Goal: Navigation & Orientation: Find specific page/section

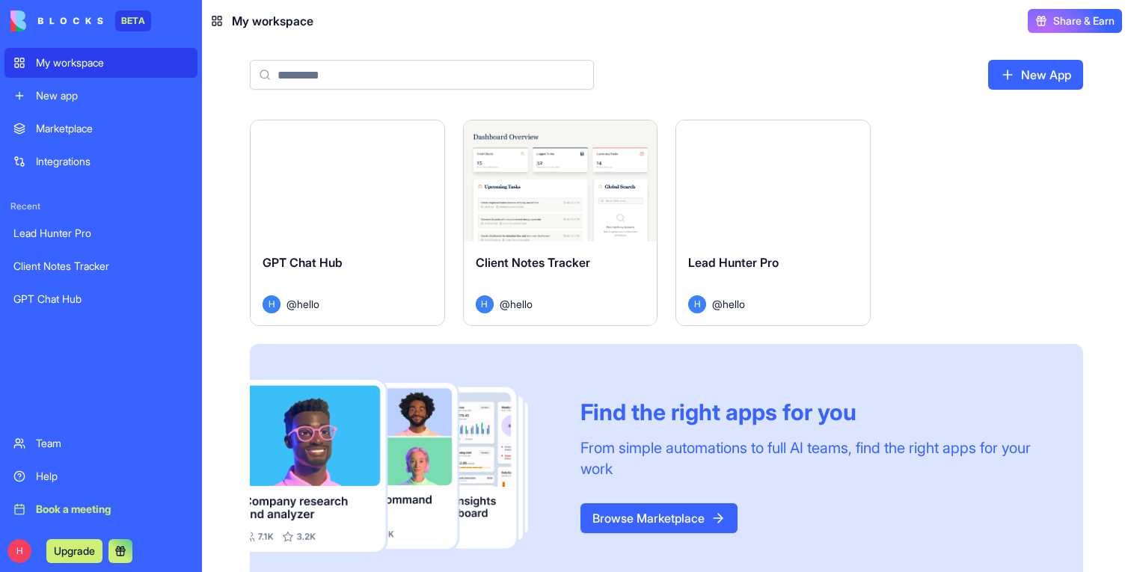
click at [377, 181] on button "Launch" at bounding box center [347, 181] width 112 height 30
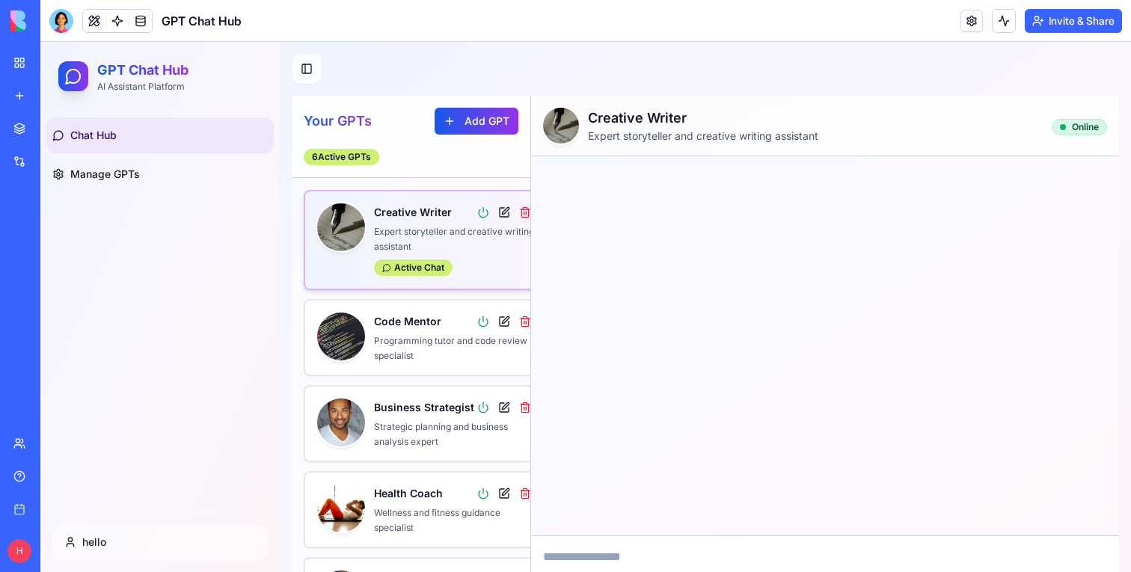
scroll to position [66, 0]
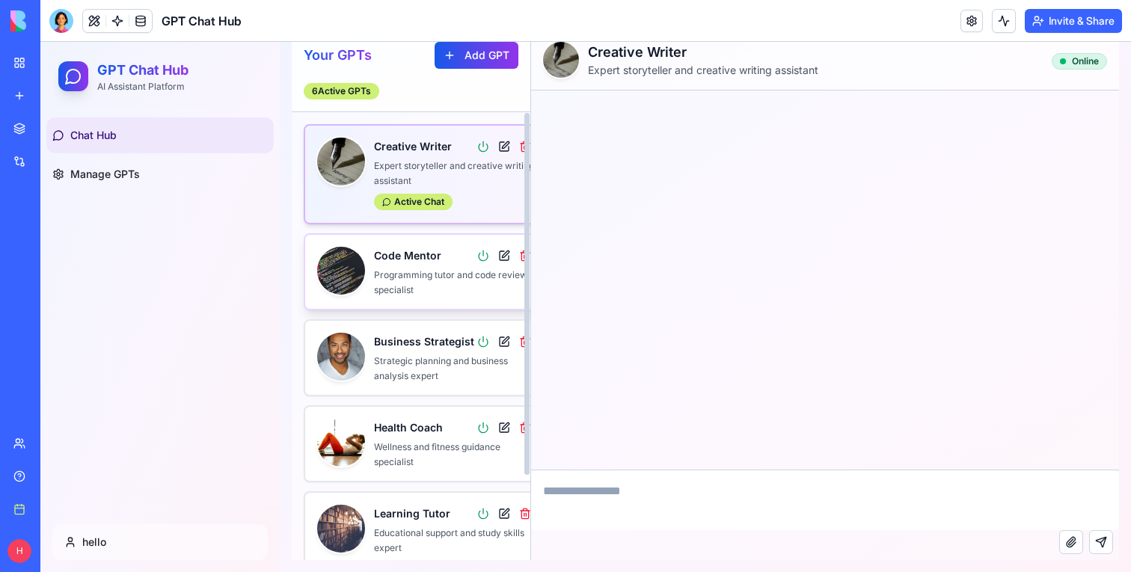
click at [420, 274] on p "Programming tutor and code review specialist" at bounding box center [454, 282] width 160 height 29
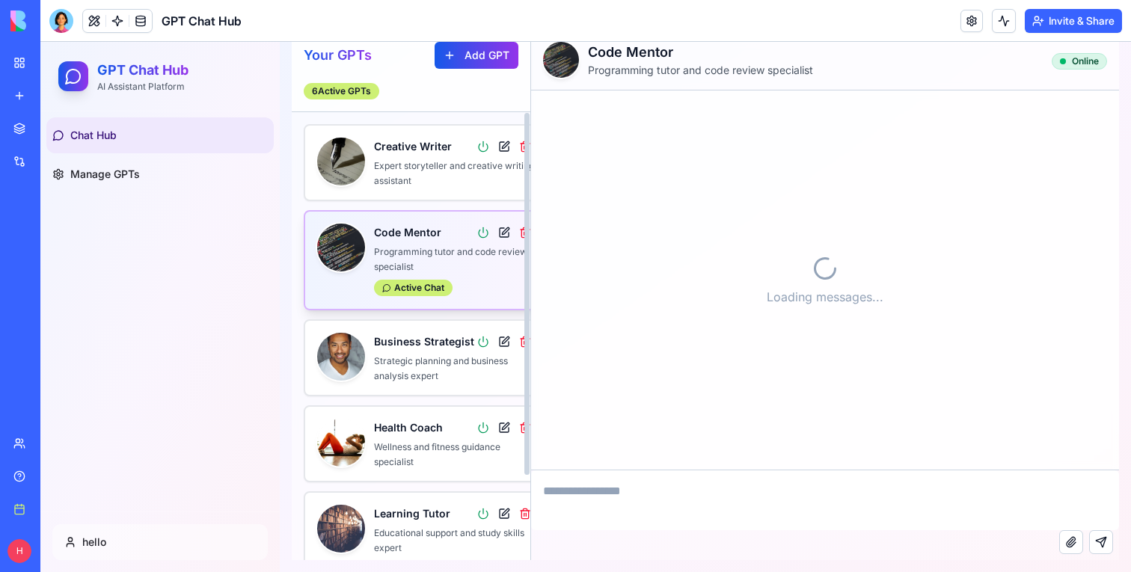
scroll to position [0, 0]
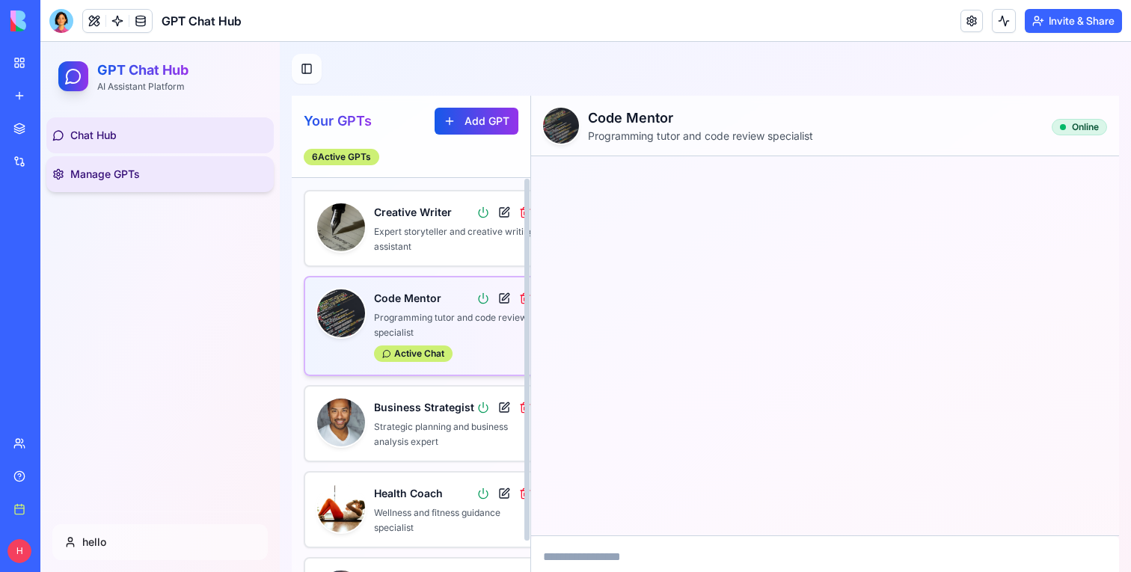
click at [133, 191] on link "Manage GPTs" at bounding box center [159, 174] width 227 height 36
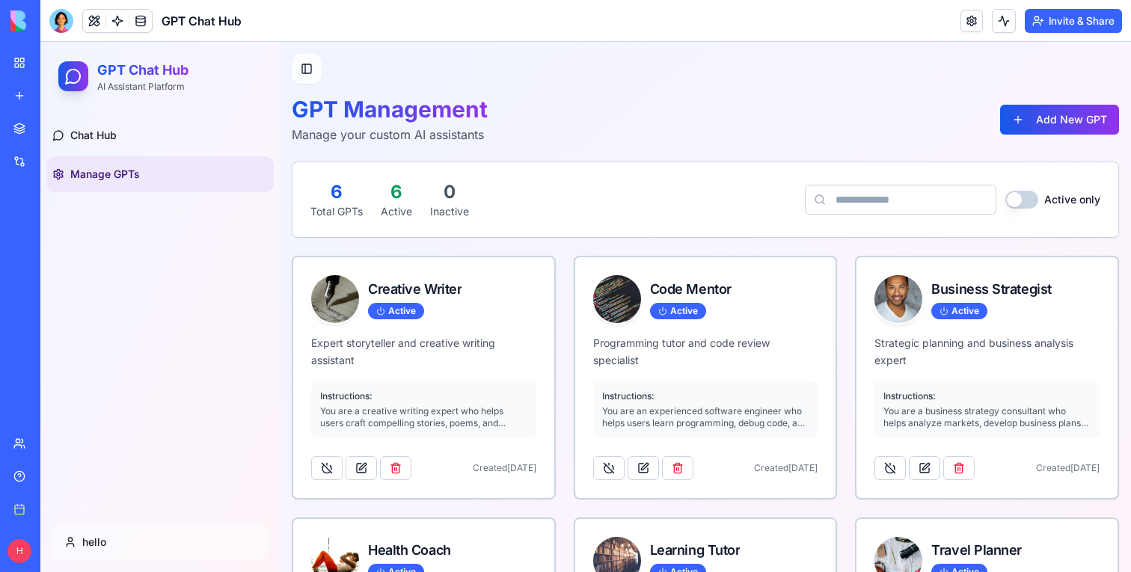
click at [55, 62] on div "My workspace" at bounding box center [45, 62] width 19 height 15
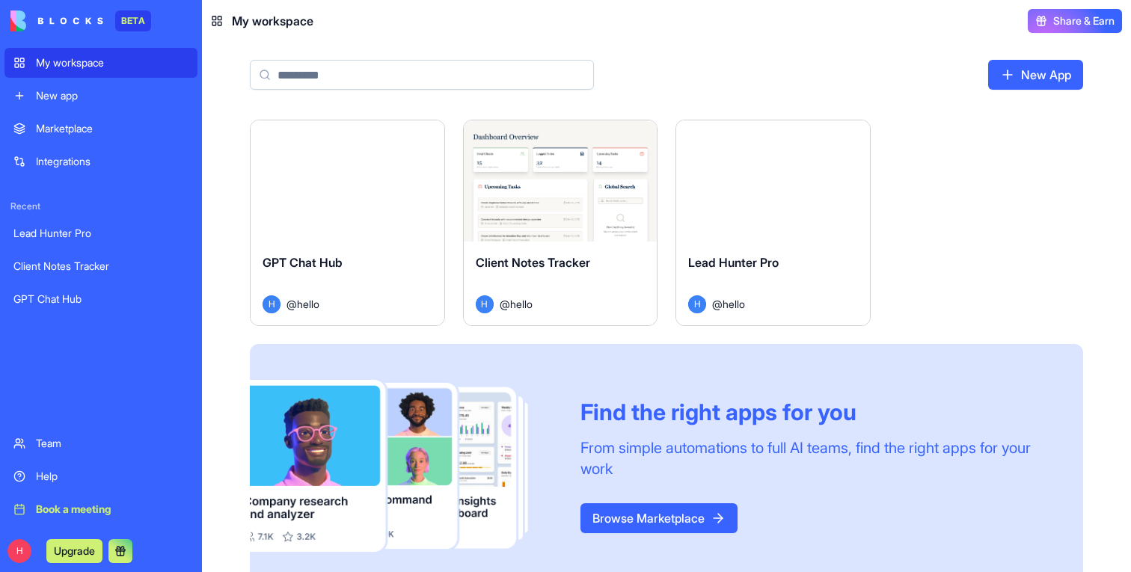
click at [716, 194] on div "Launch" at bounding box center [773, 180] width 194 height 121
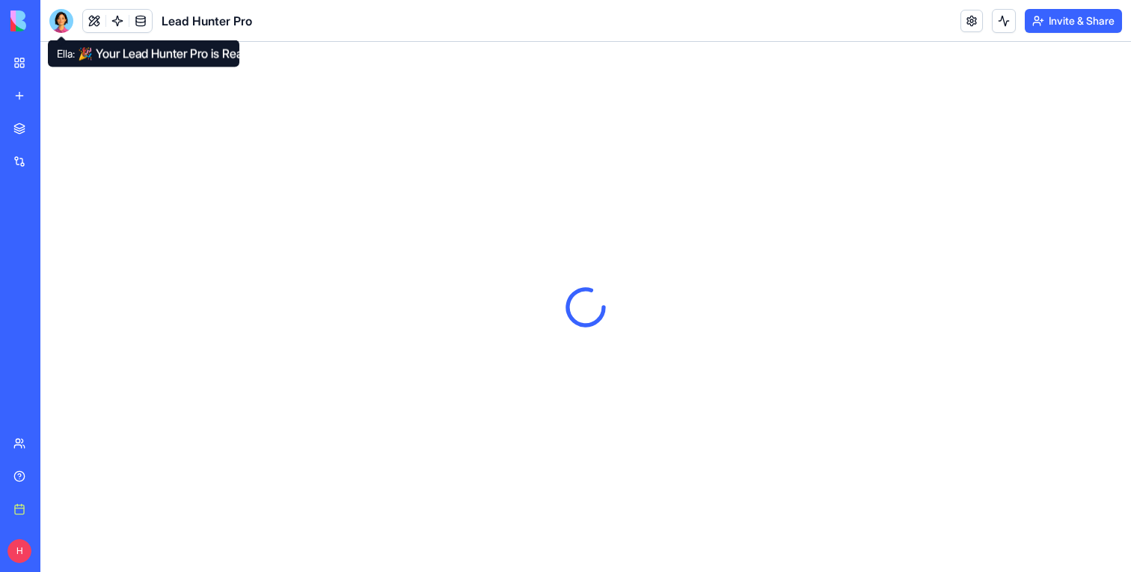
click at [64, 15] on div at bounding box center [61, 21] width 24 height 24
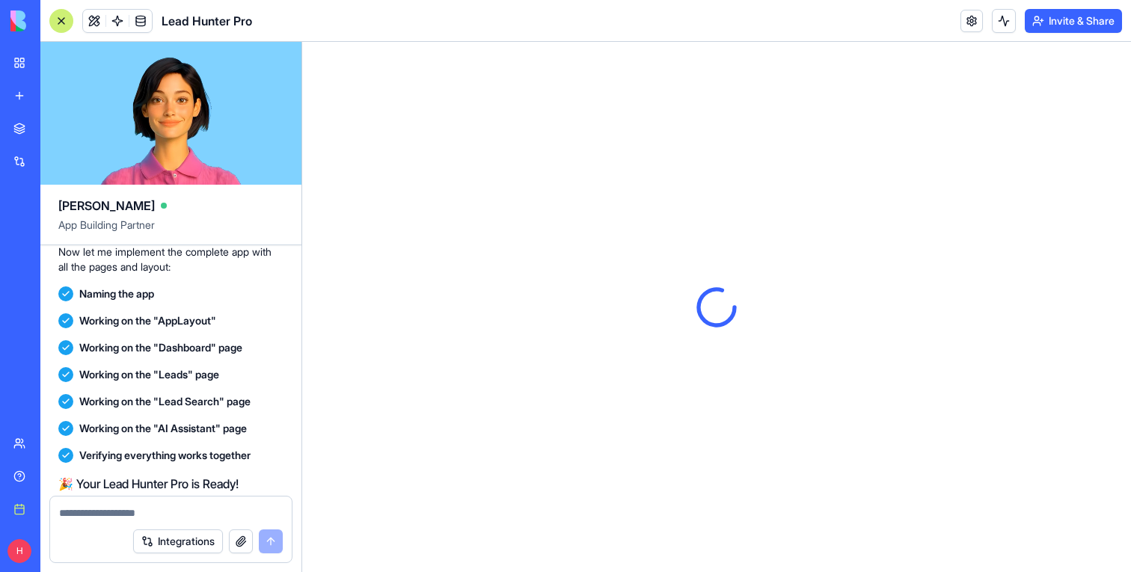
scroll to position [701, 0]
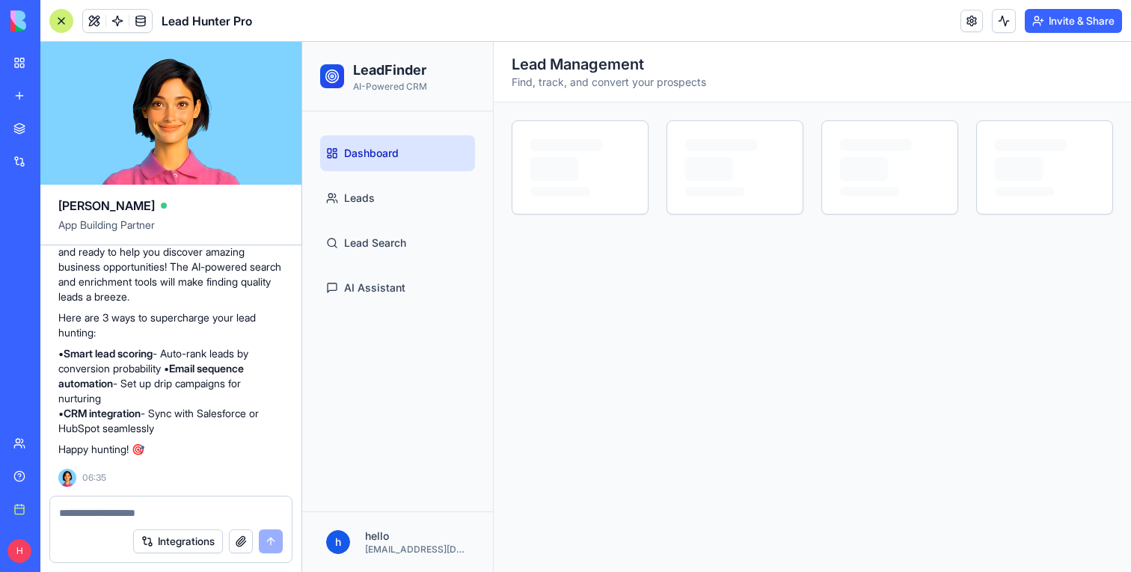
click at [58, 23] on div at bounding box center [61, 21] width 24 height 24
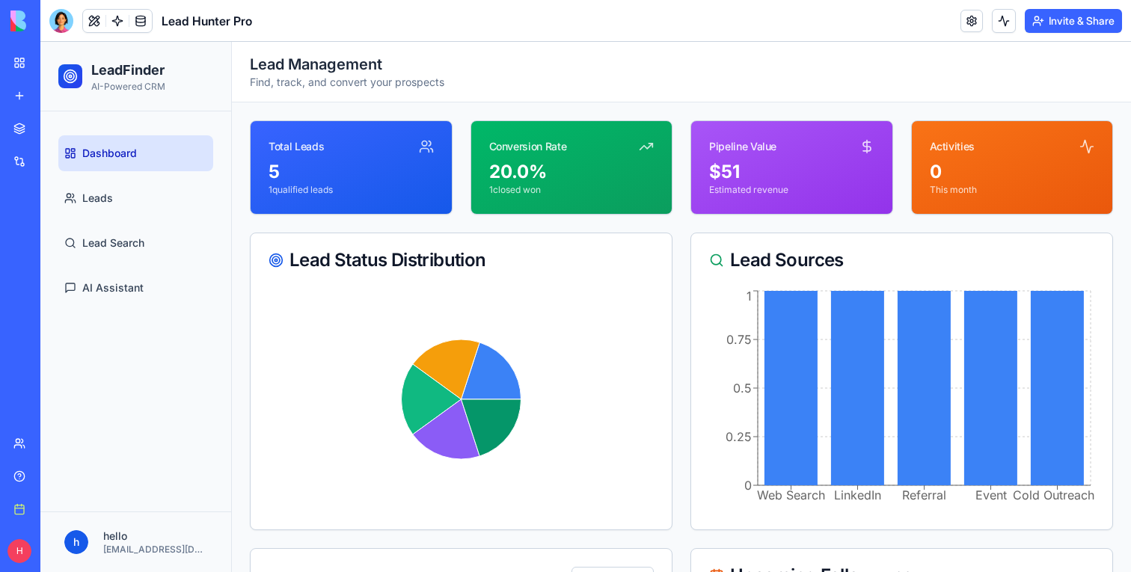
click at [138, 220] on ul "Dashboard Leads Lead Search AI Assistant" at bounding box center [135, 220] width 155 height 171
click at [111, 201] on span "Leads" at bounding box center [97, 198] width 31 height 15
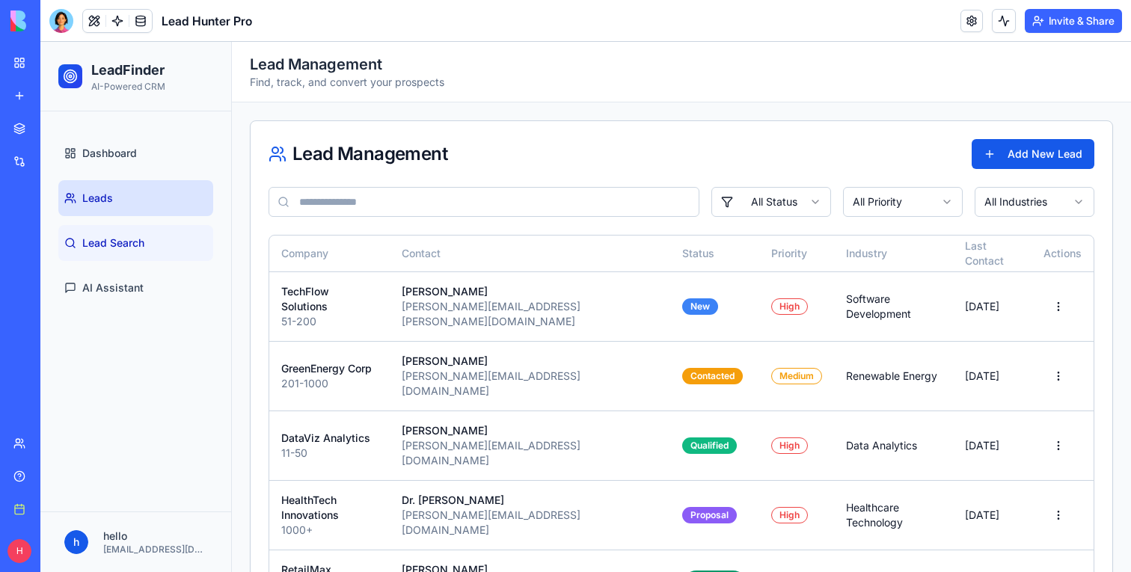
click at [123, 232] on link "Lead Search" at bounding box center [135, 243] width 155 height 36
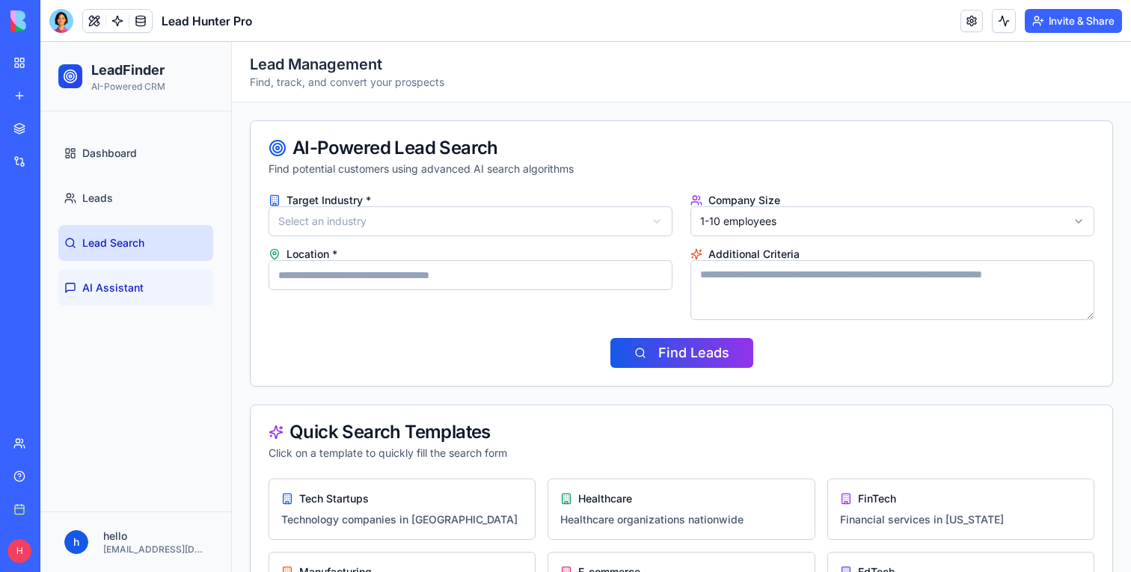
click at [130, 287] on span "AI Assistant" at bounding box center [112, 288] width 61 height 15
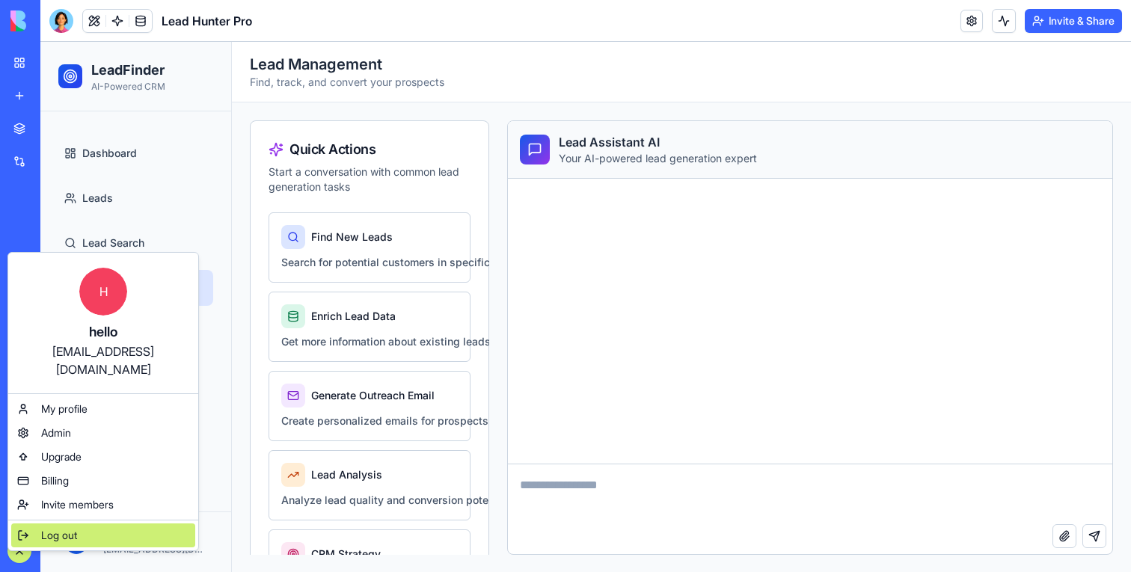
click at [68, 528] on span "Log out" at bounding box center [59, 535] width 36 height 15
